Goal: Task Accomplishment & Management: Manage account settings

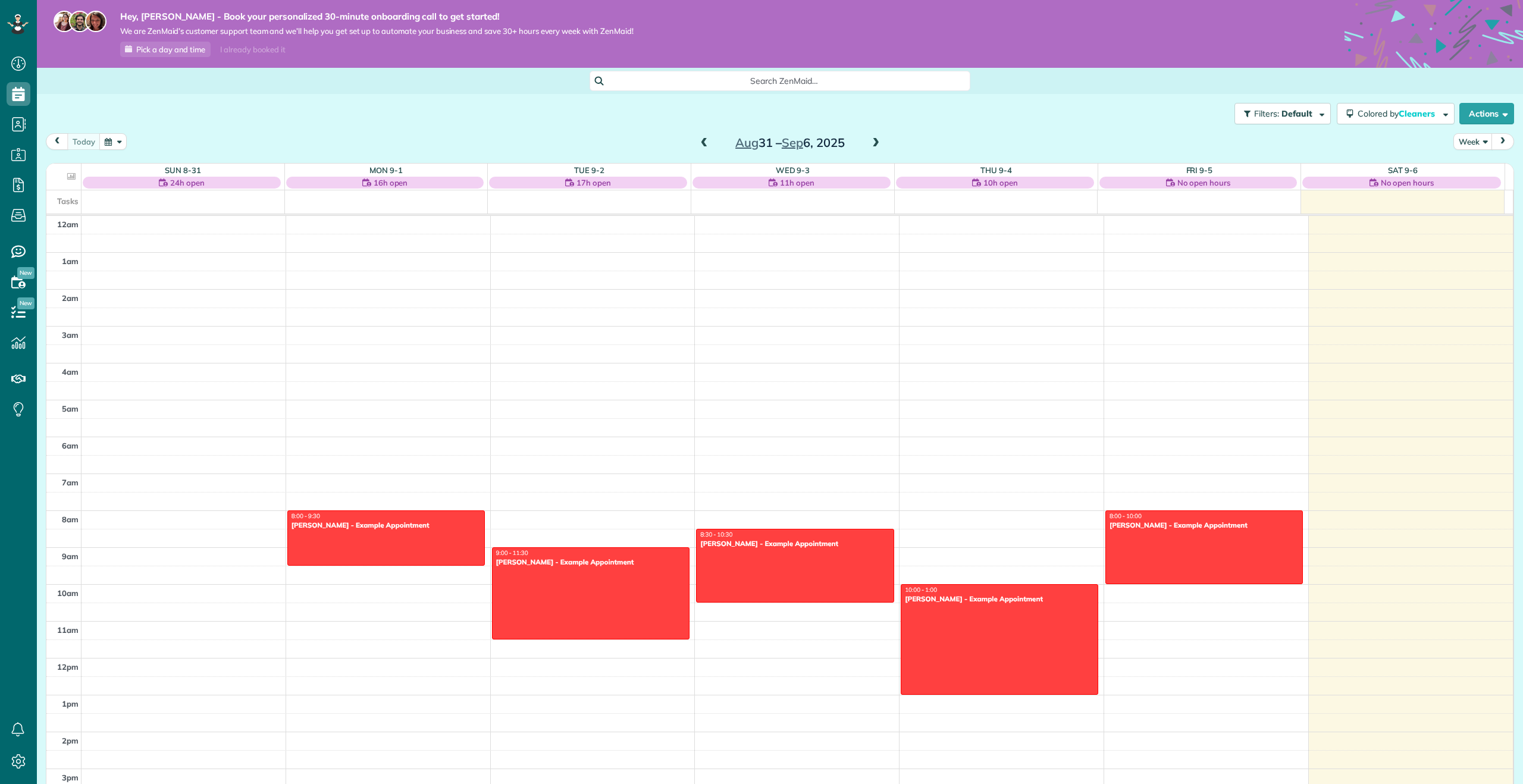
scroll to position [233, 0]
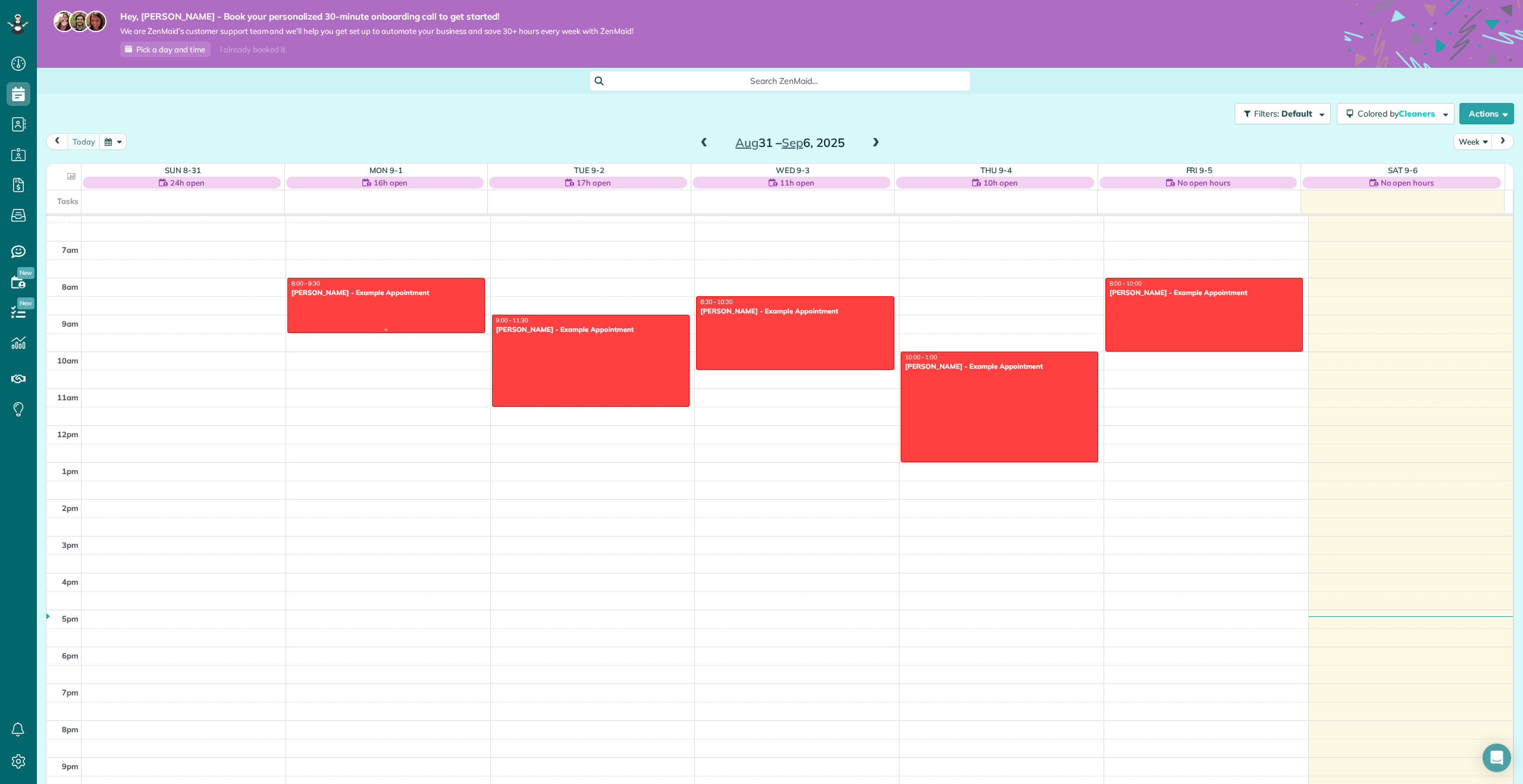
click at [436, 308] on div at bounding box center [386, 305] width 196 height 54
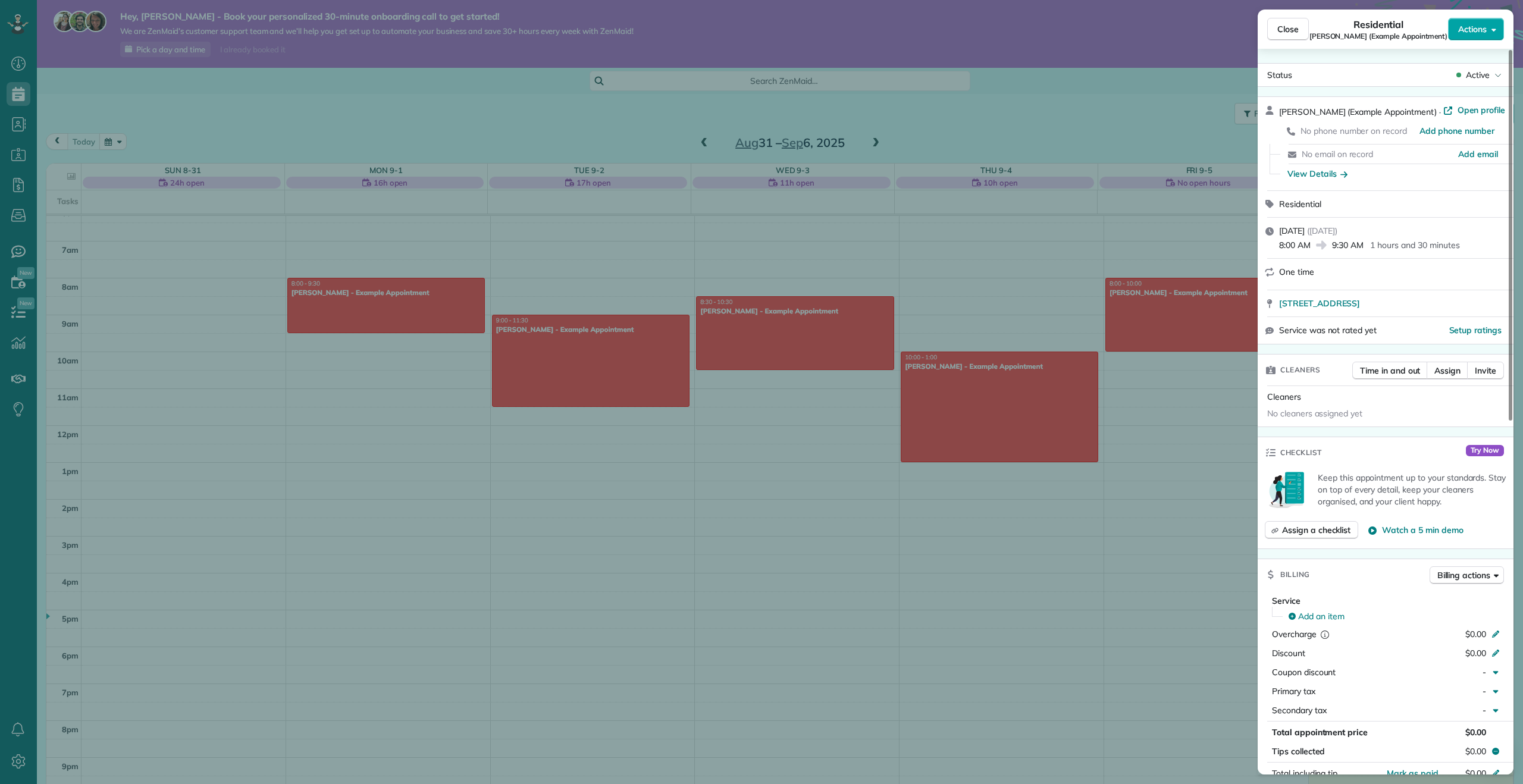
click at [1470, 34] on span "Actions" at bounding box center [1472, 29] width 29 height 12
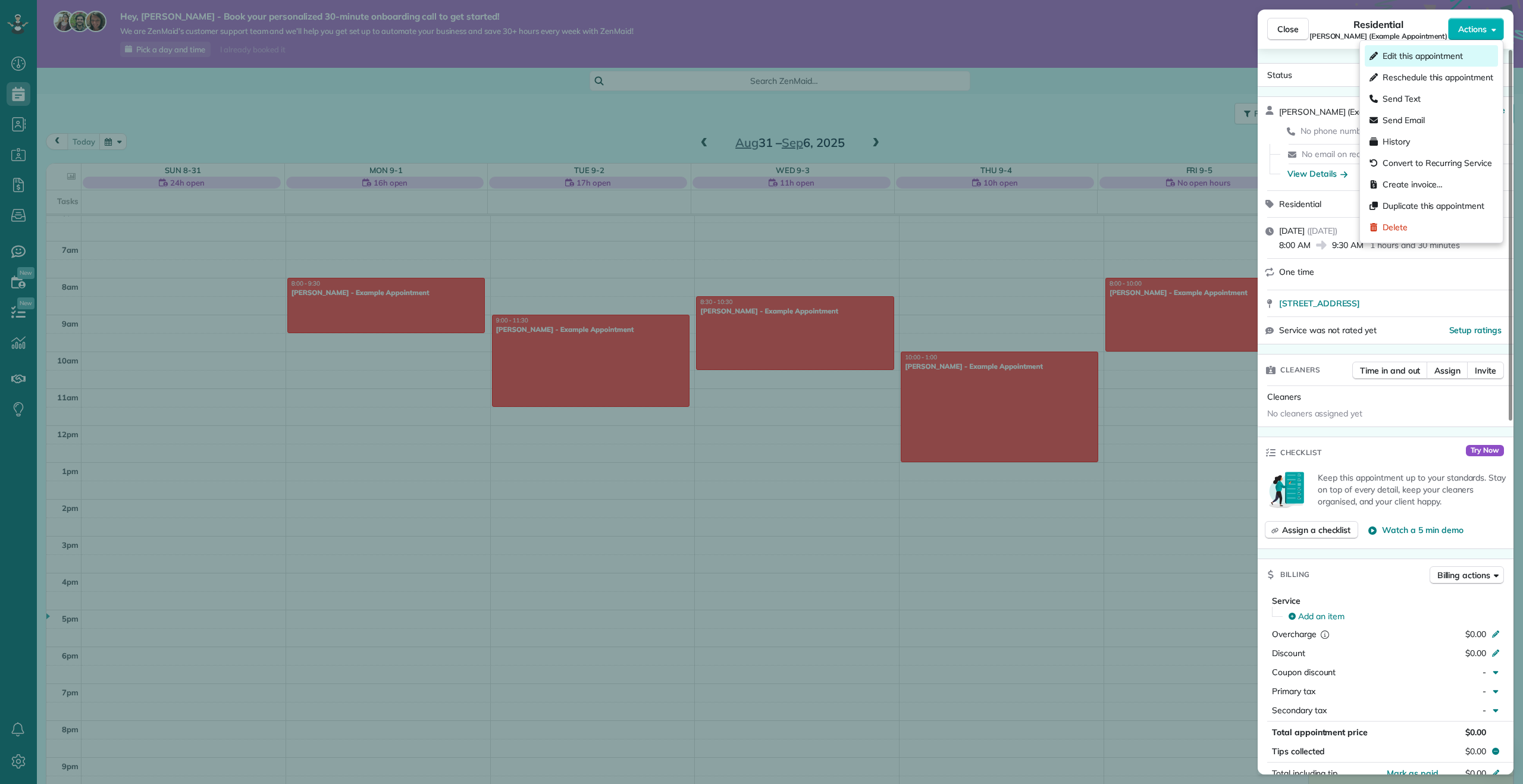
click at [1444, 56] on span "Edit this appointment" at bounding box center [1422, 55] width 80 height 12
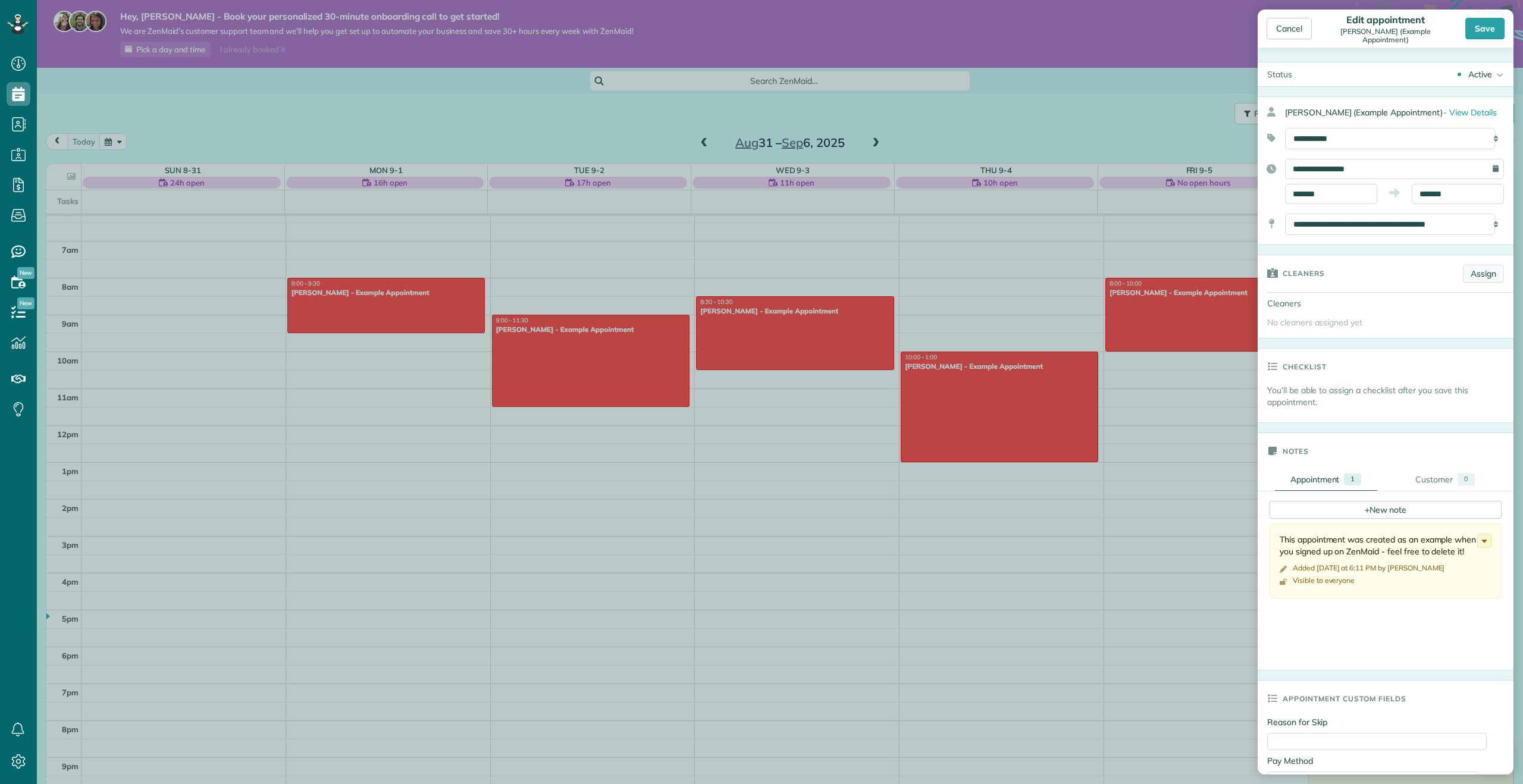
click at [1471, 283] on link "Assign" at bounding box center [1483, 274] width 41 height 18
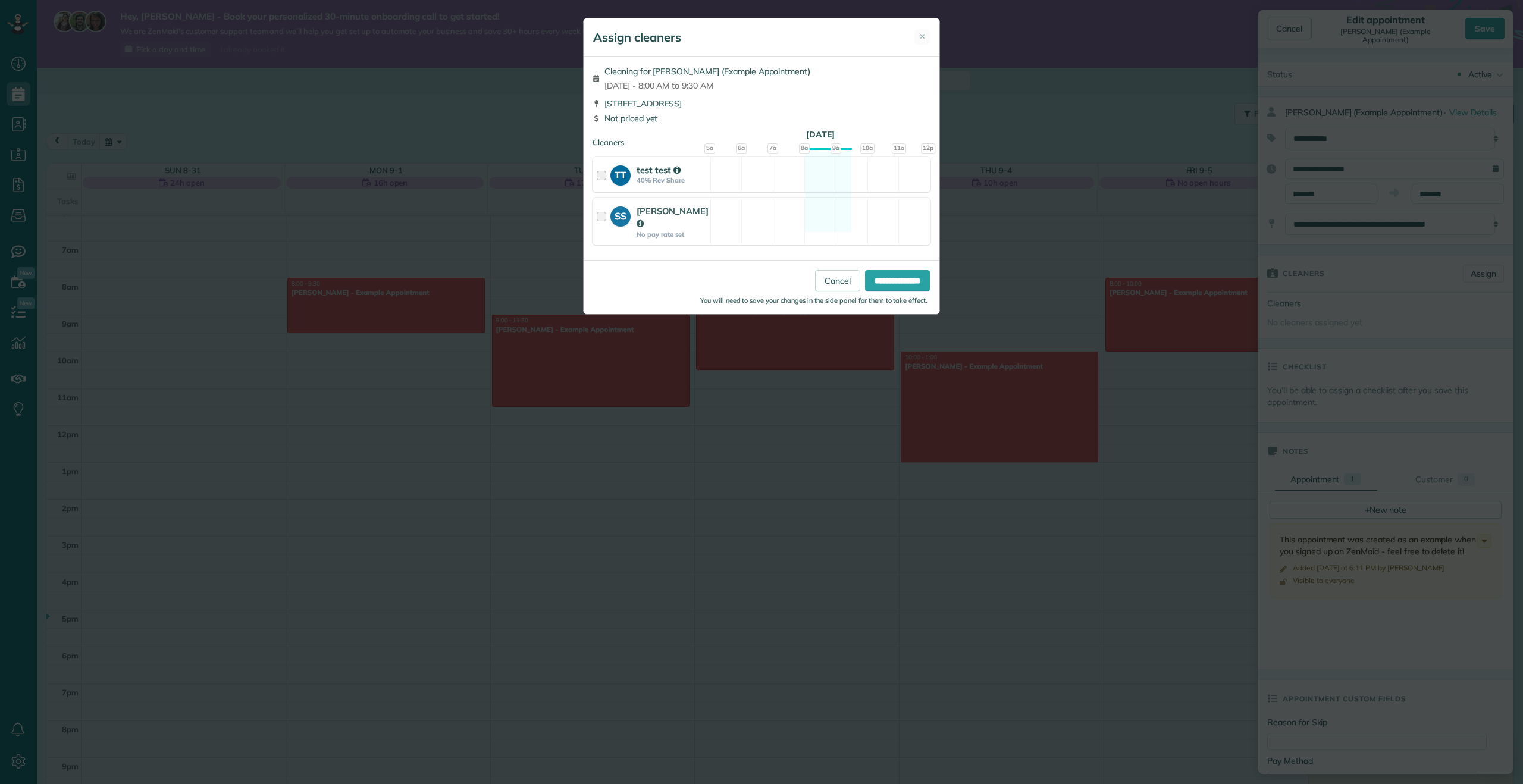
click at [603, 179] on div at bounding box center [603, 174] width 14 height 22
click at [608, 212] on div at bounding box center [603, 222] width 14 height 34
click at [601, 212] on div at bounding box center [603, 222] width 14 height 34
click at [888, 270] on input "**********" at bounding box center [897, 280] width 65 height 21
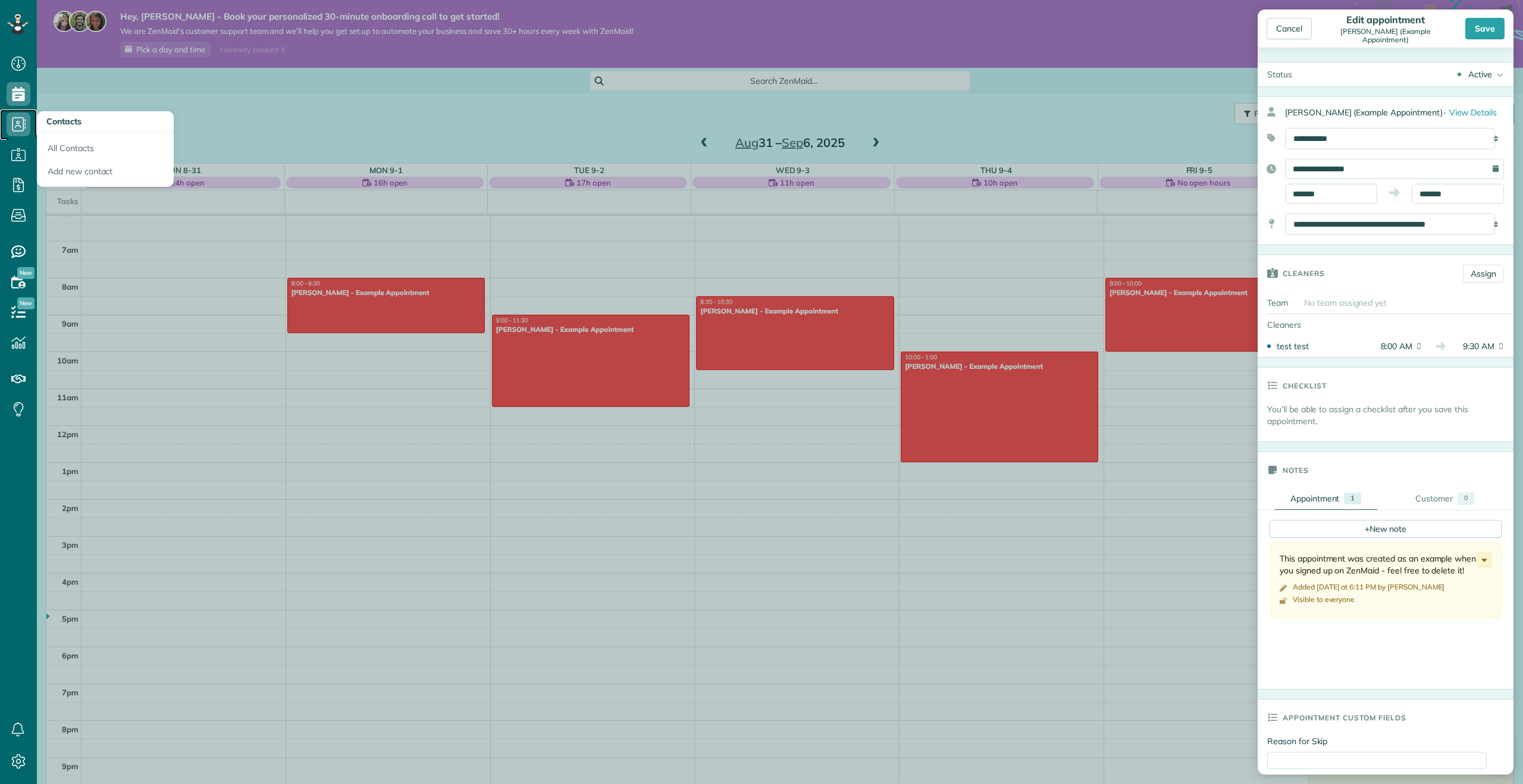
click at [22, 122] on icon at bounding box center [18, 124] width 24 height 24
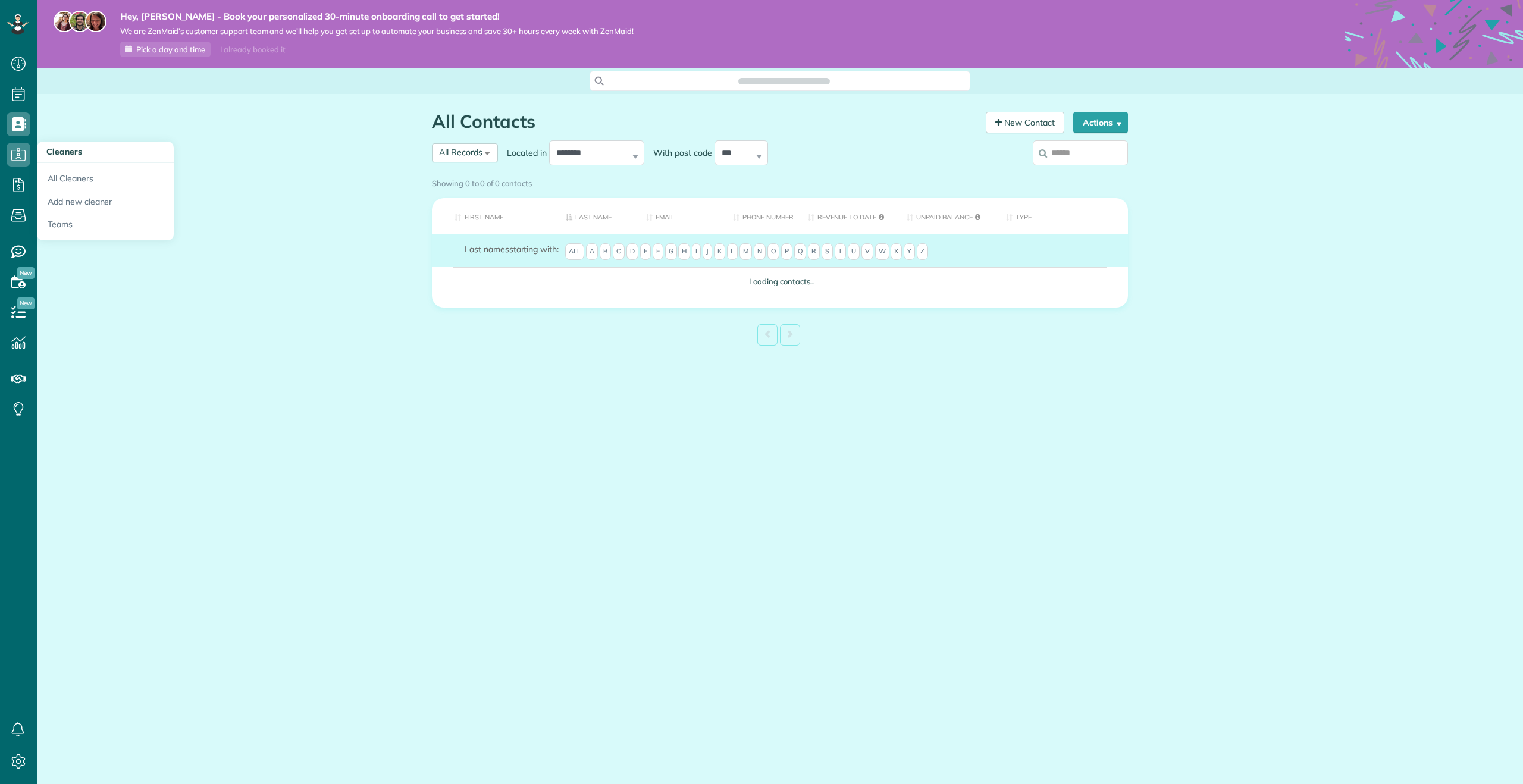
scroll to position [5, 5]
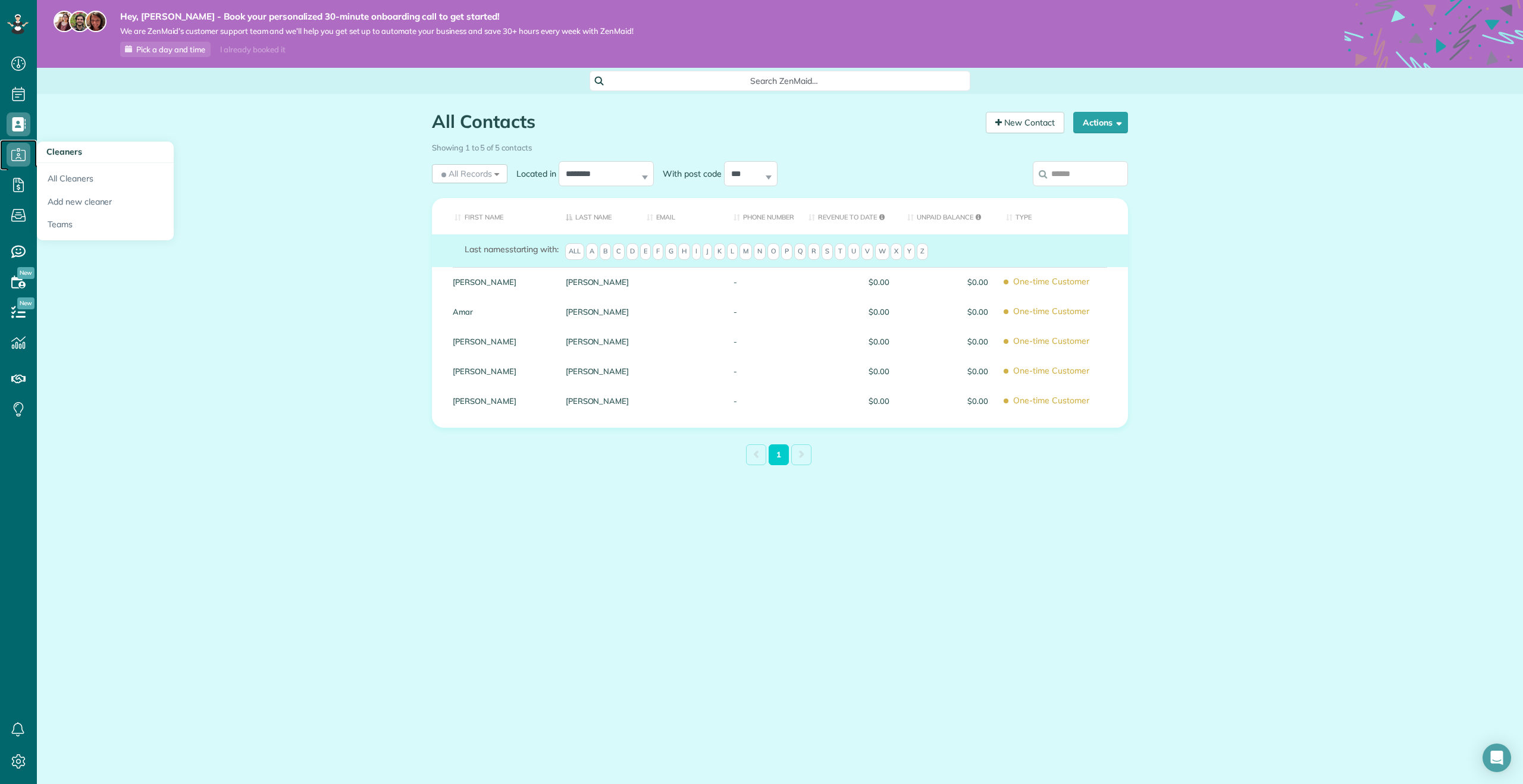
click at [16, 157] on icon at bounding box center [18, 155] width 24 height 24
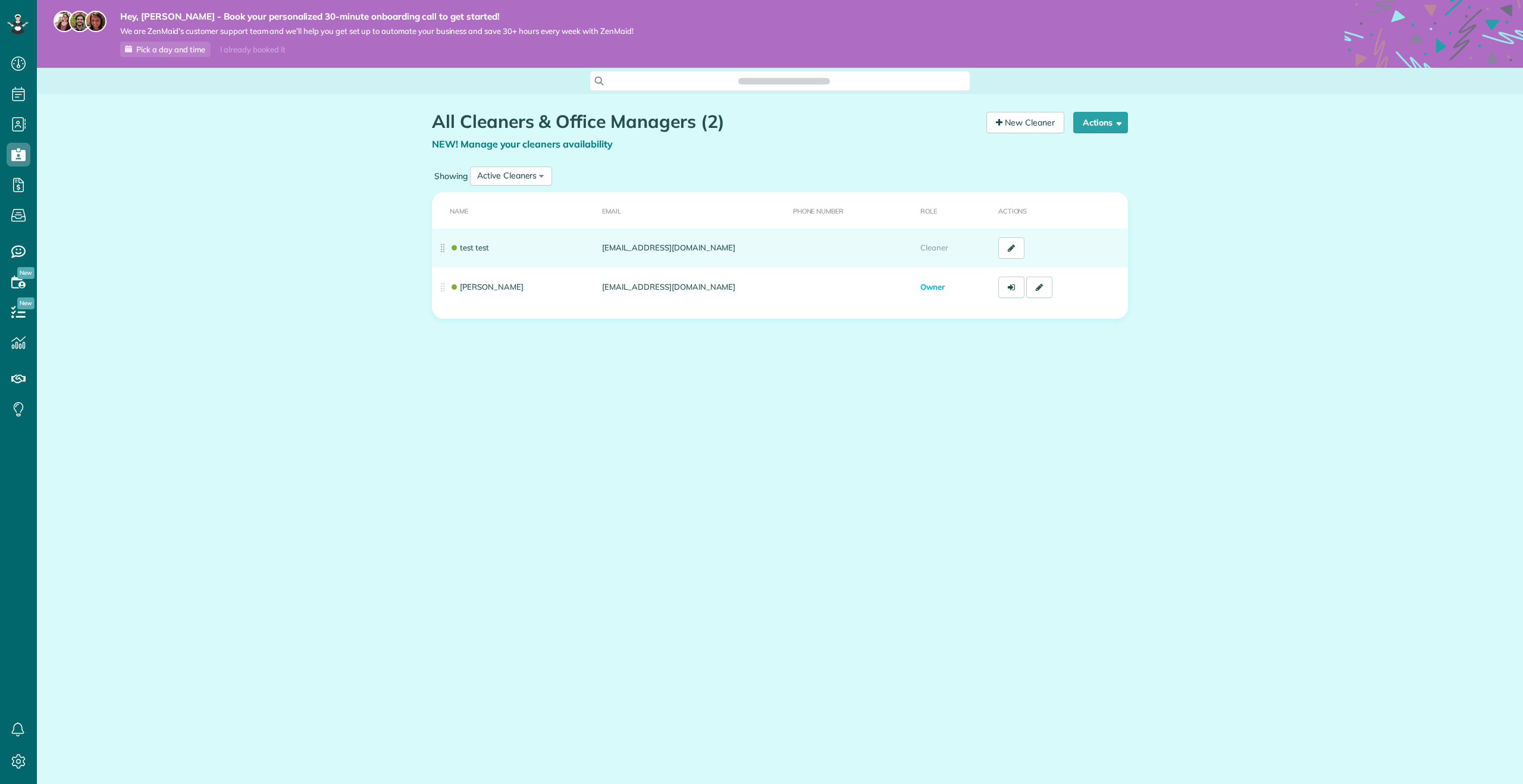
scroll to position [5, 5]
click at [534, 240] on td "test test" at bounding box center [515, 248] width 166 height 39
click at [564, 245] on td "test test" at bounding box center [515, 248] width 166 height 39
click at [477, 244] on link "test test" at bounding box center [469, 248] width 39 height 10
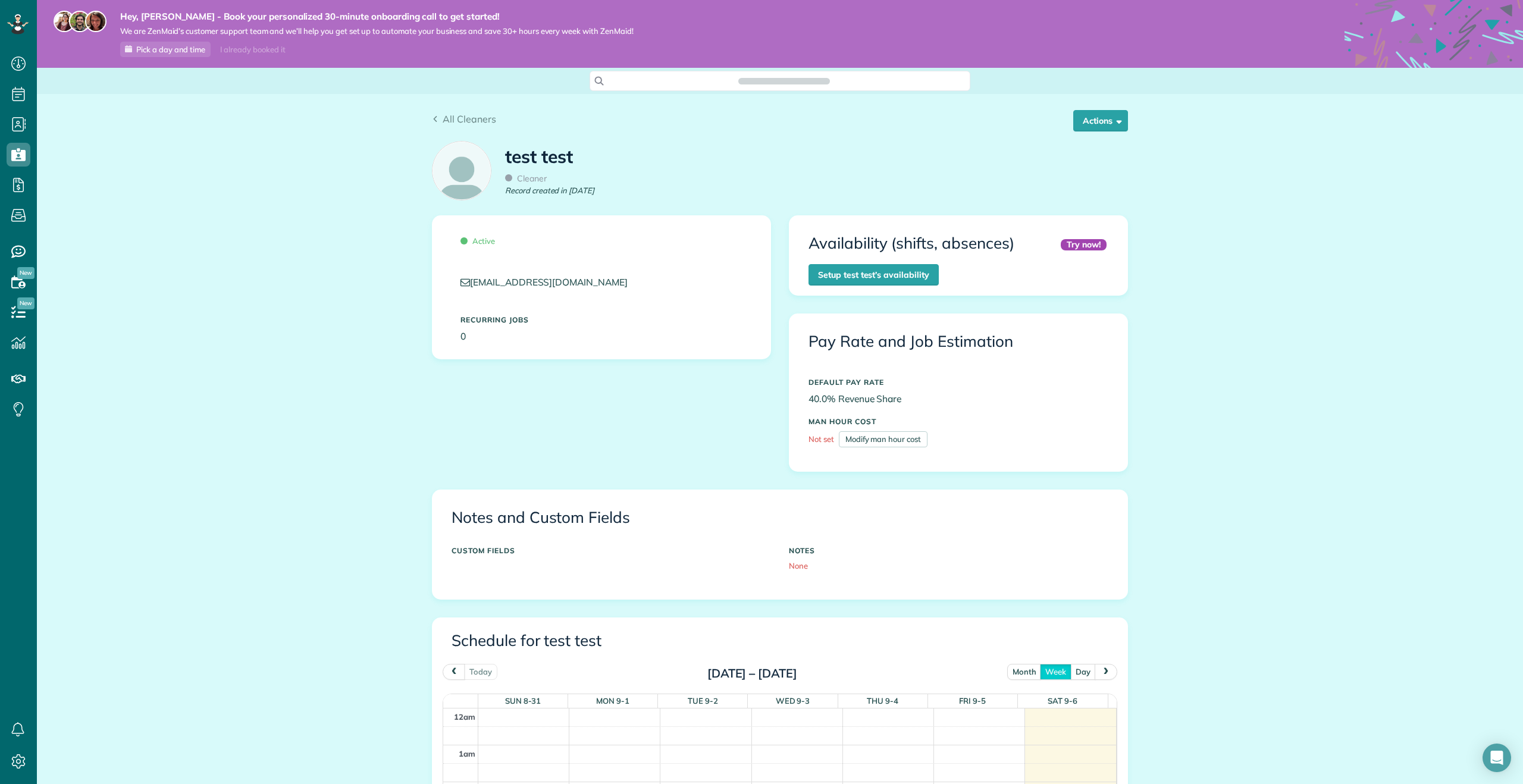
scroll to position [259, 0]
click at [20, 282] on use at bounding box center [18, 282] width 14 height 12
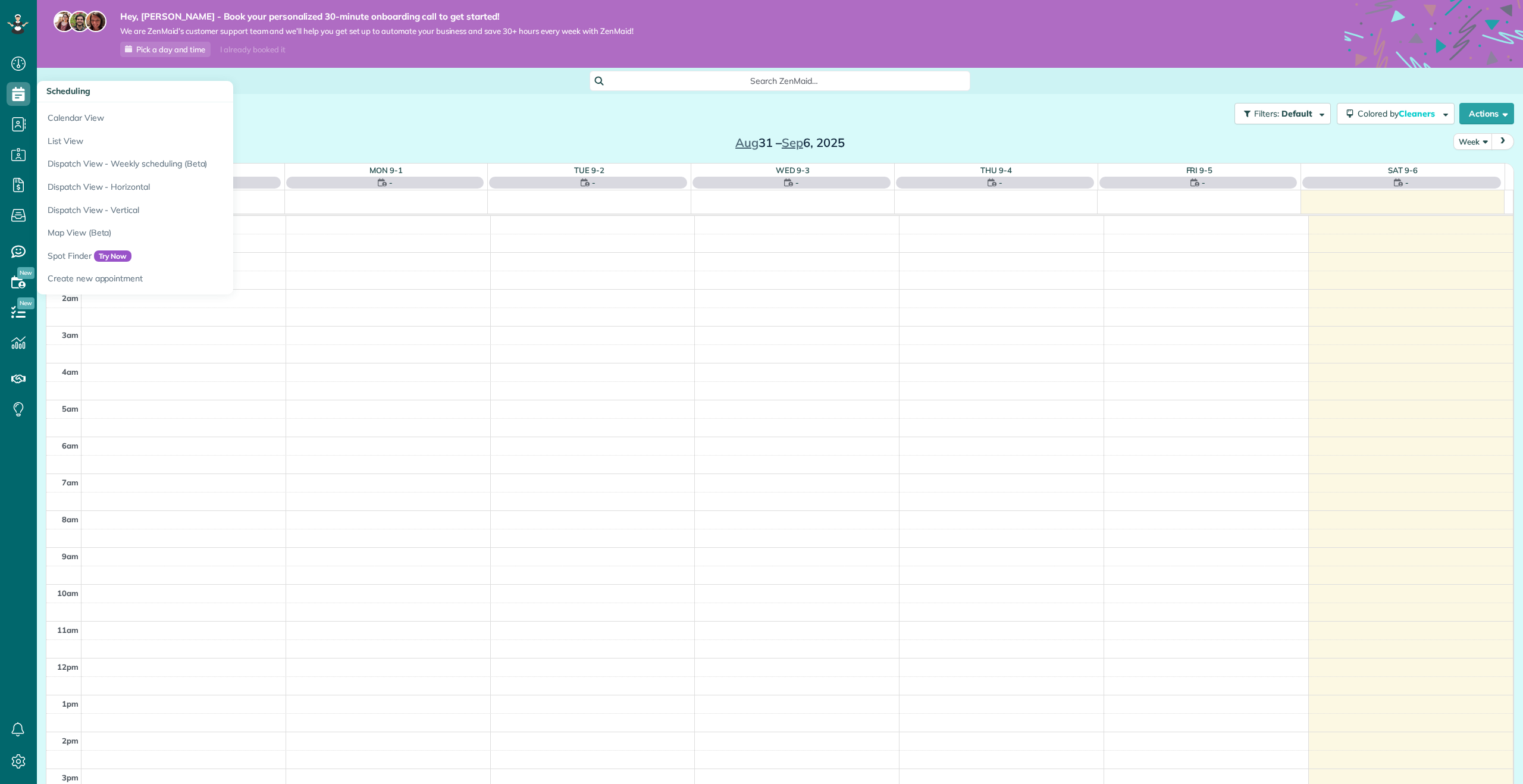
scroll to position [233, 0]
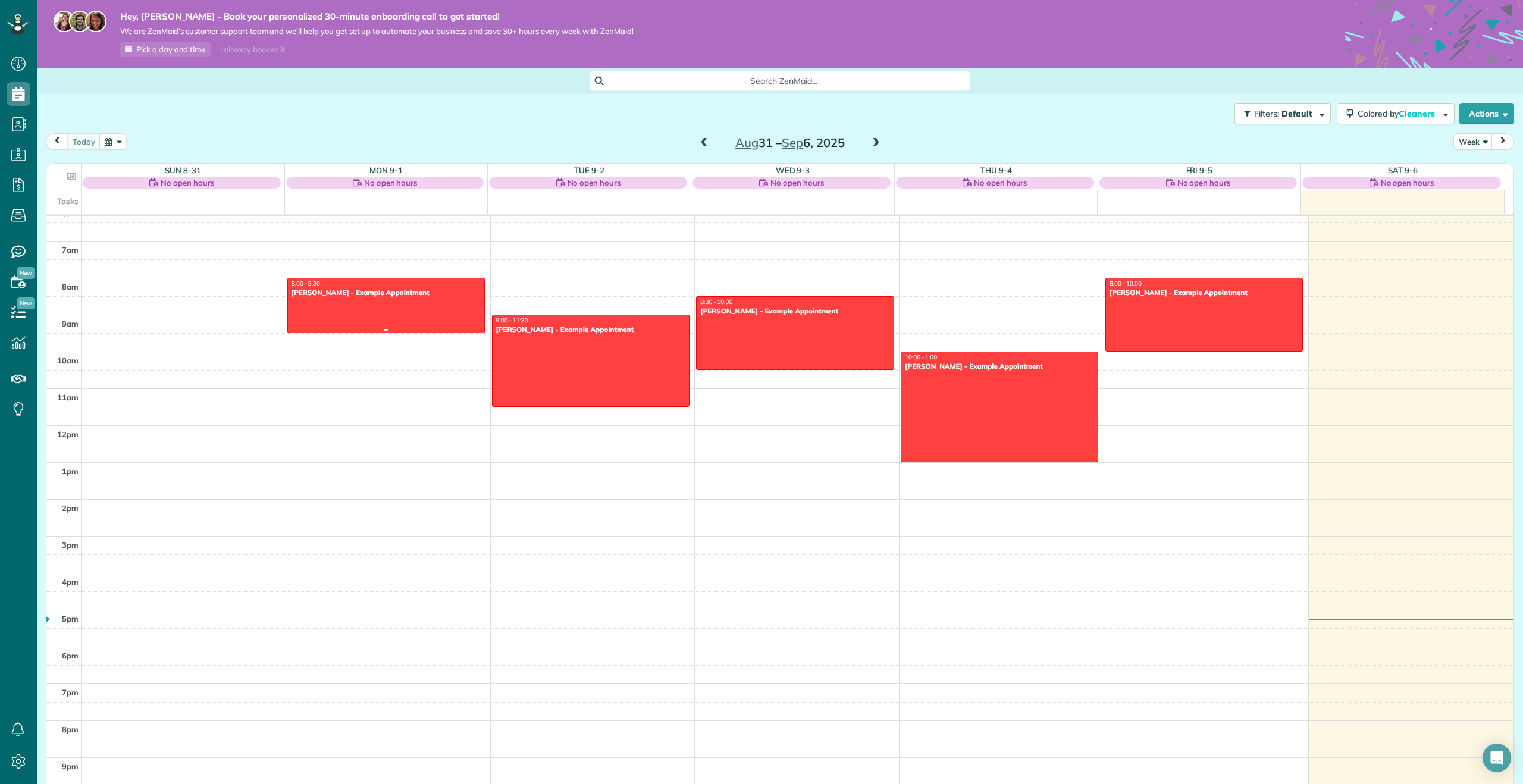
click at [429, 320] on div at bounding box center [386, 305] width 196 height 54
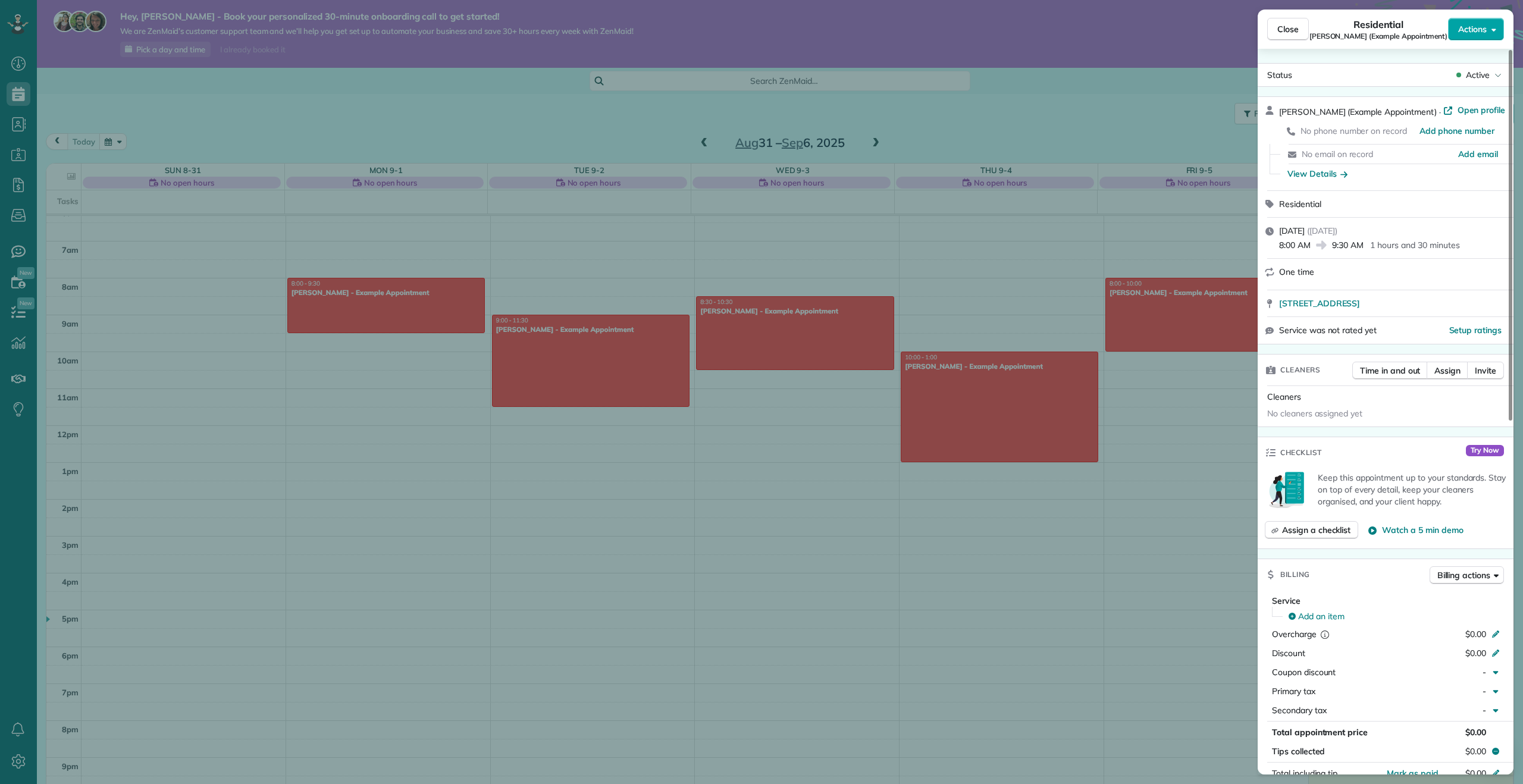
click at [1471, 33] on span "Actions" at bounding box center [1472, 29] width 29 height 12
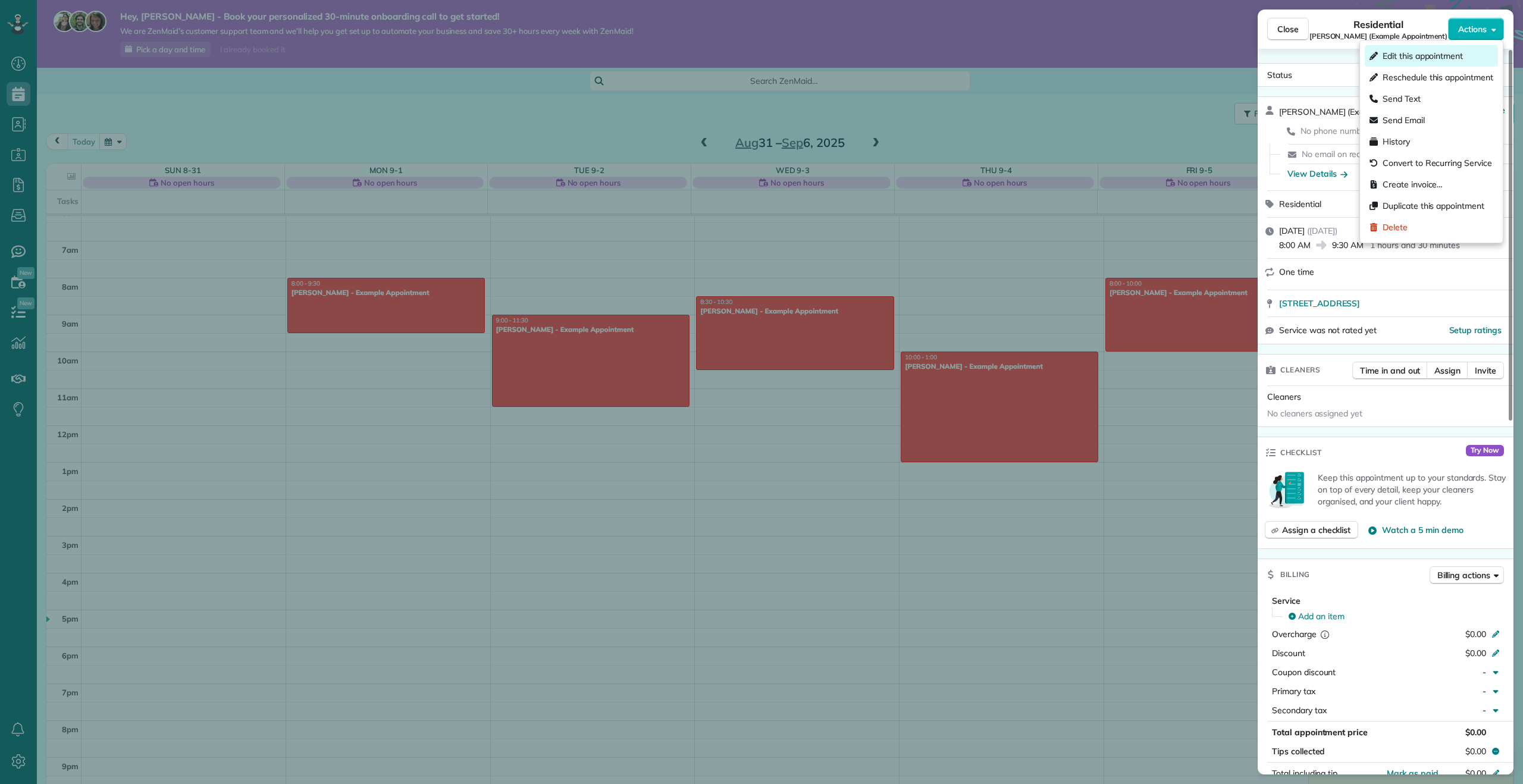
click at [1442, 53] on span "Edit this appointment" at bounding box center [1422, 55] width 80 height 12
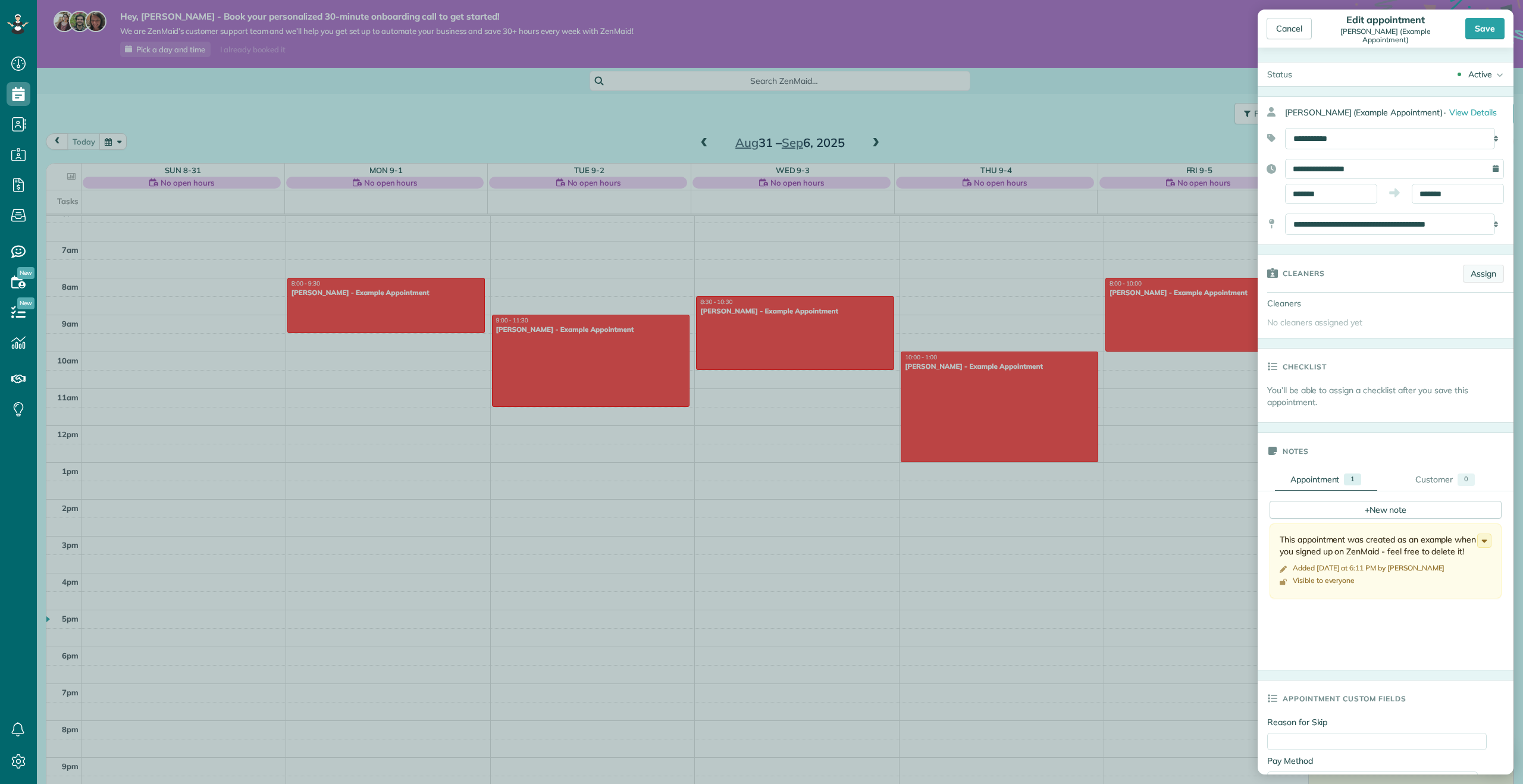
click at [1465, 283] on link "Assign" at bounding box center [1483, 274] width 41 height 18
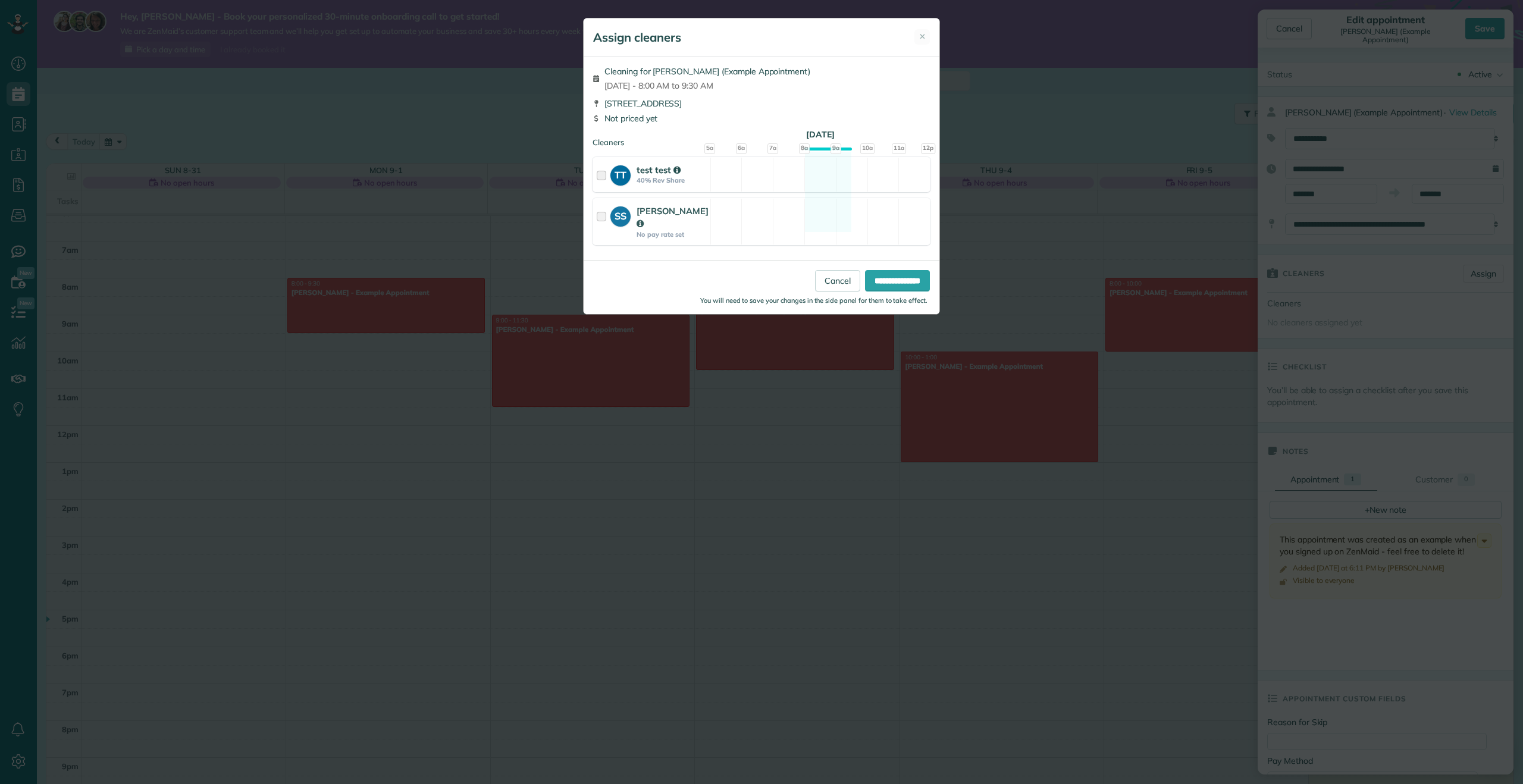
click at [601, 179] on div at bounding box center [603, 174] width 14 height 22
click at [600, 177] on div at bounding box center [603, 174] width 14 height 22
click at [602, 218] on div at bounding box center [603, 222] width 14 height 34
click at [603, 177] on div at bounding box center [603, 174] width 14 height 22
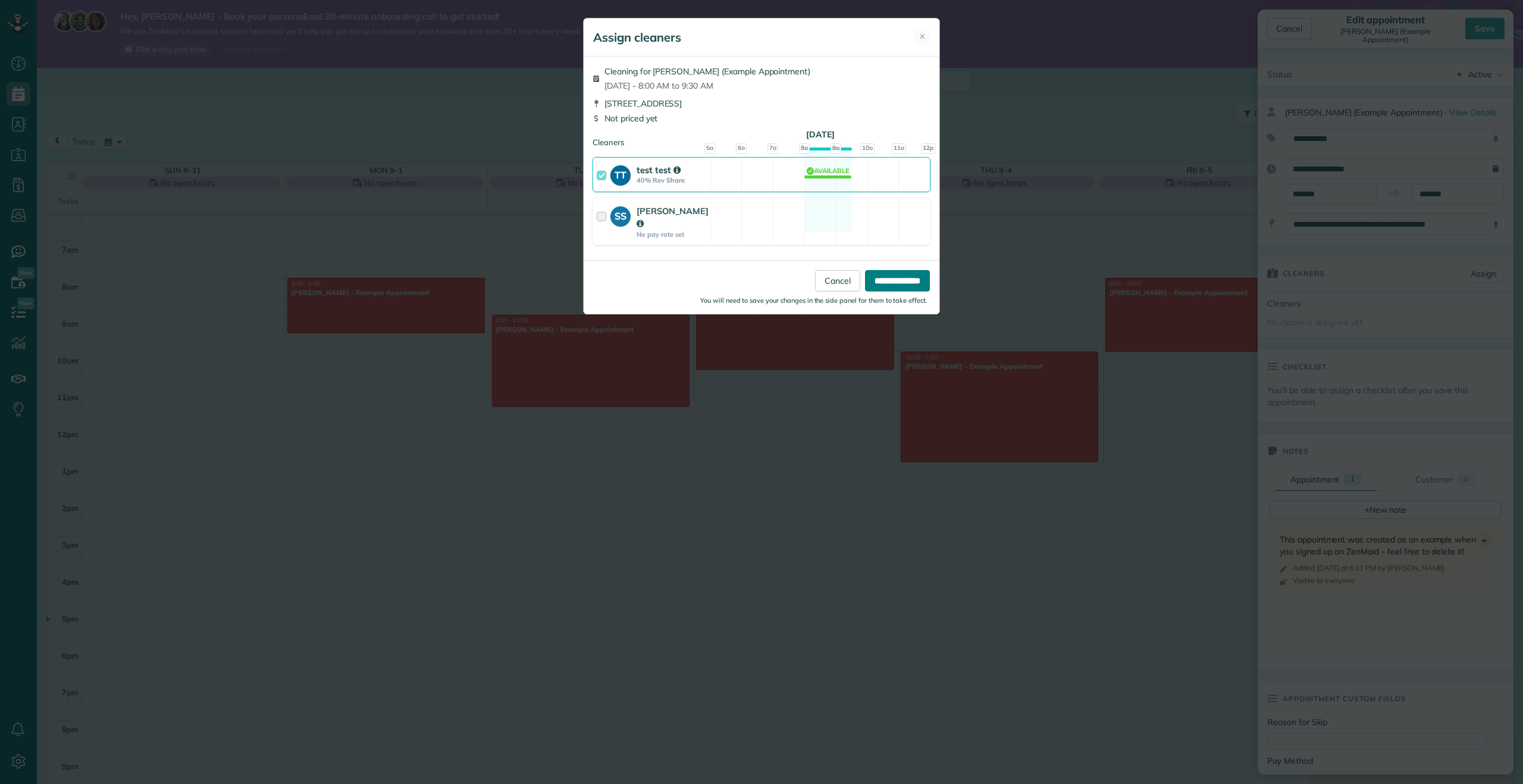
click at [896, 270] on input "**********" at bounding box center [897, 280] width 65 height 21
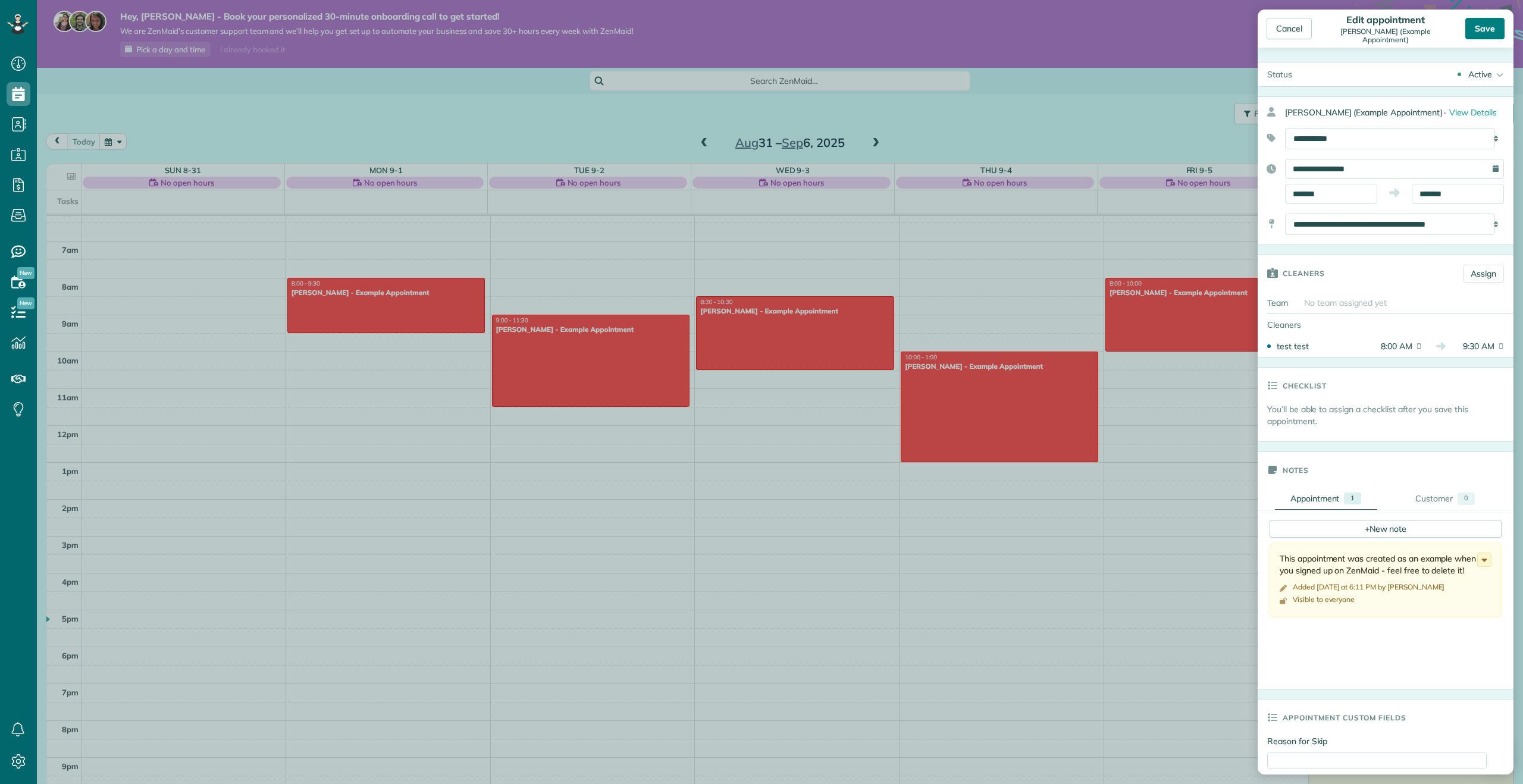
click at [1481, 29] on div "Save" at bounding box center [1485, 28] width 39 height 21
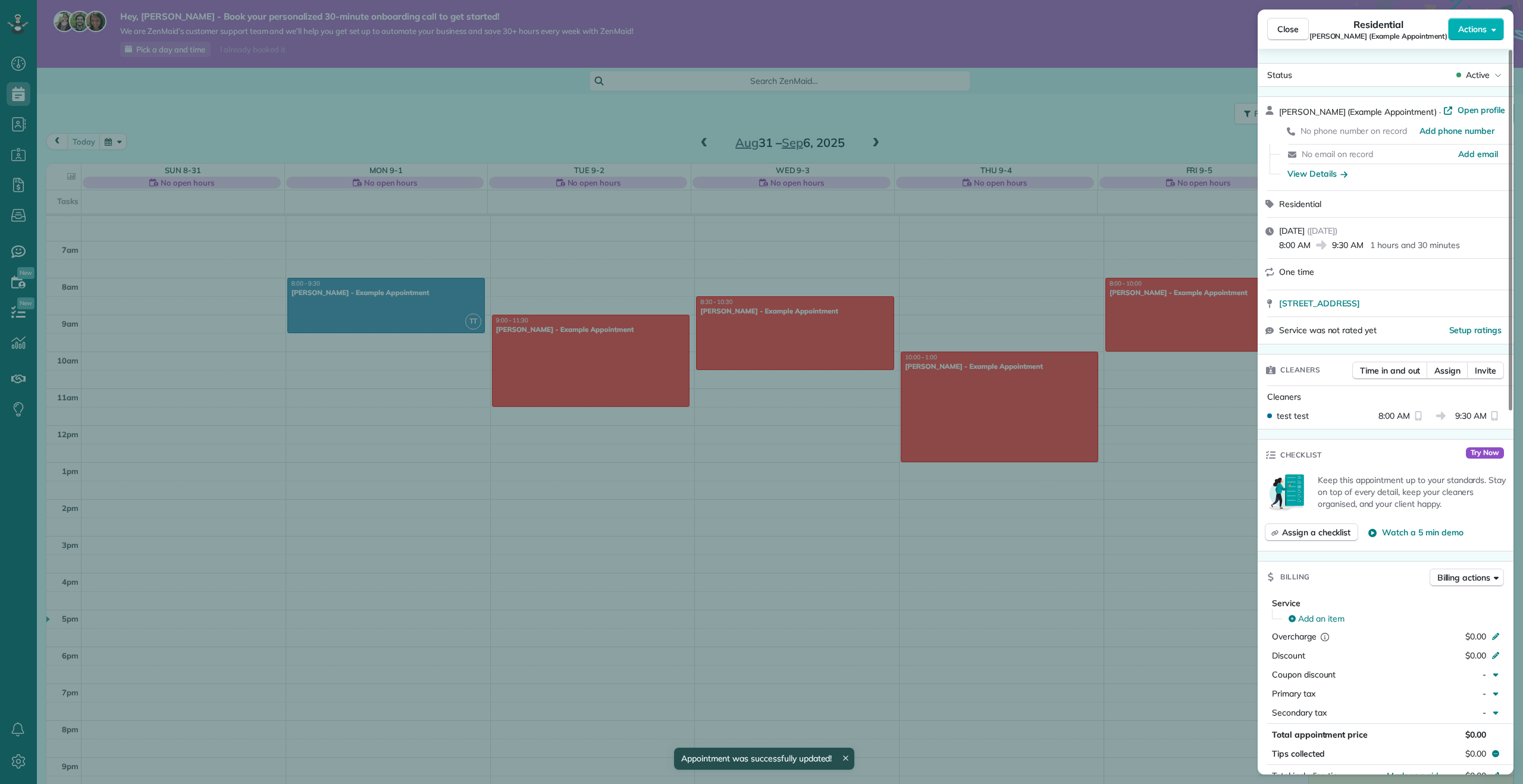
click at [601, 485] on div "Close Residential Debbie Sardone (Example Appointment) Actions Status Active De…" at bounding box center [762, 392] width 1523 height 784
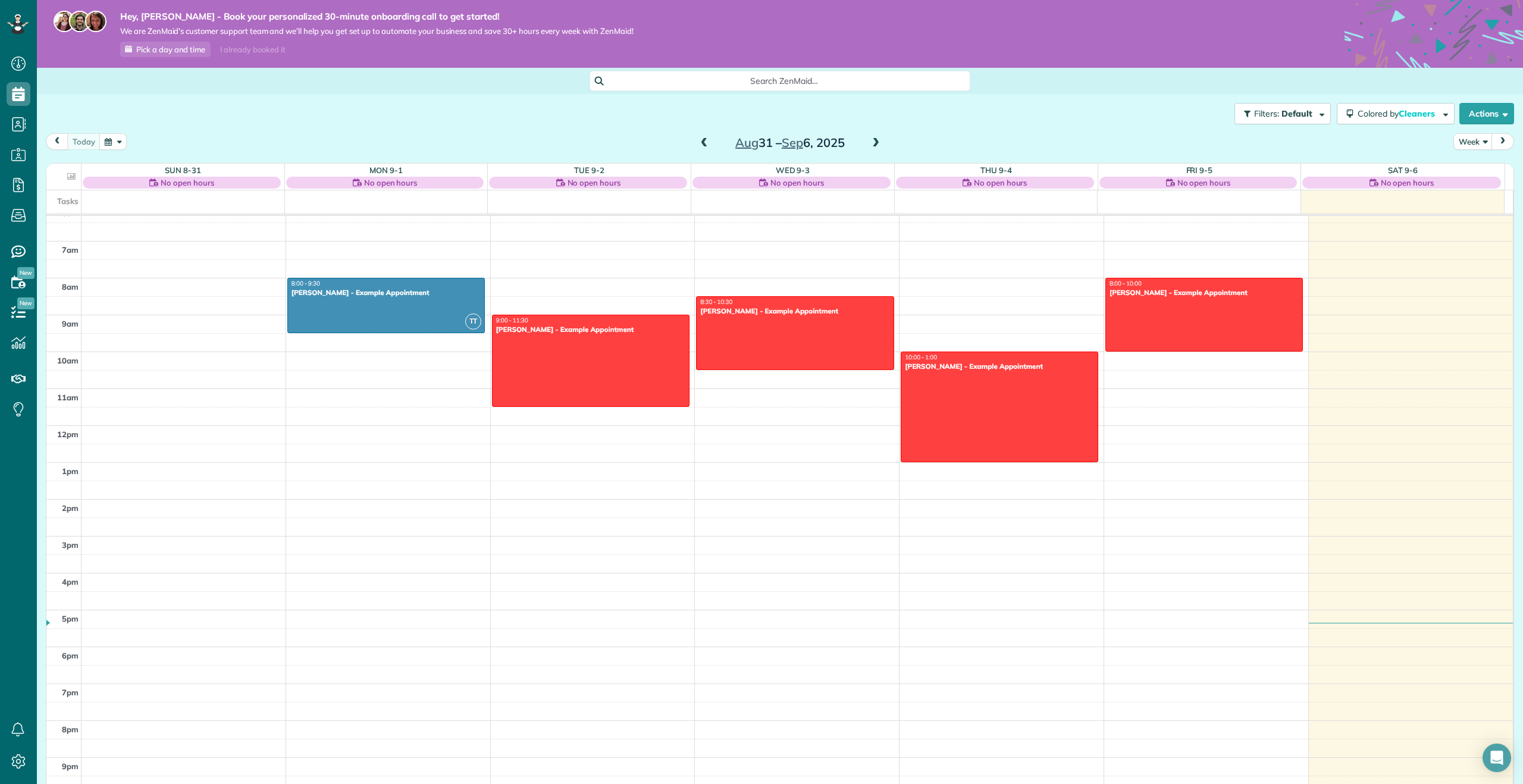
scroll to position [233, 0]
